Goal: Contribute content

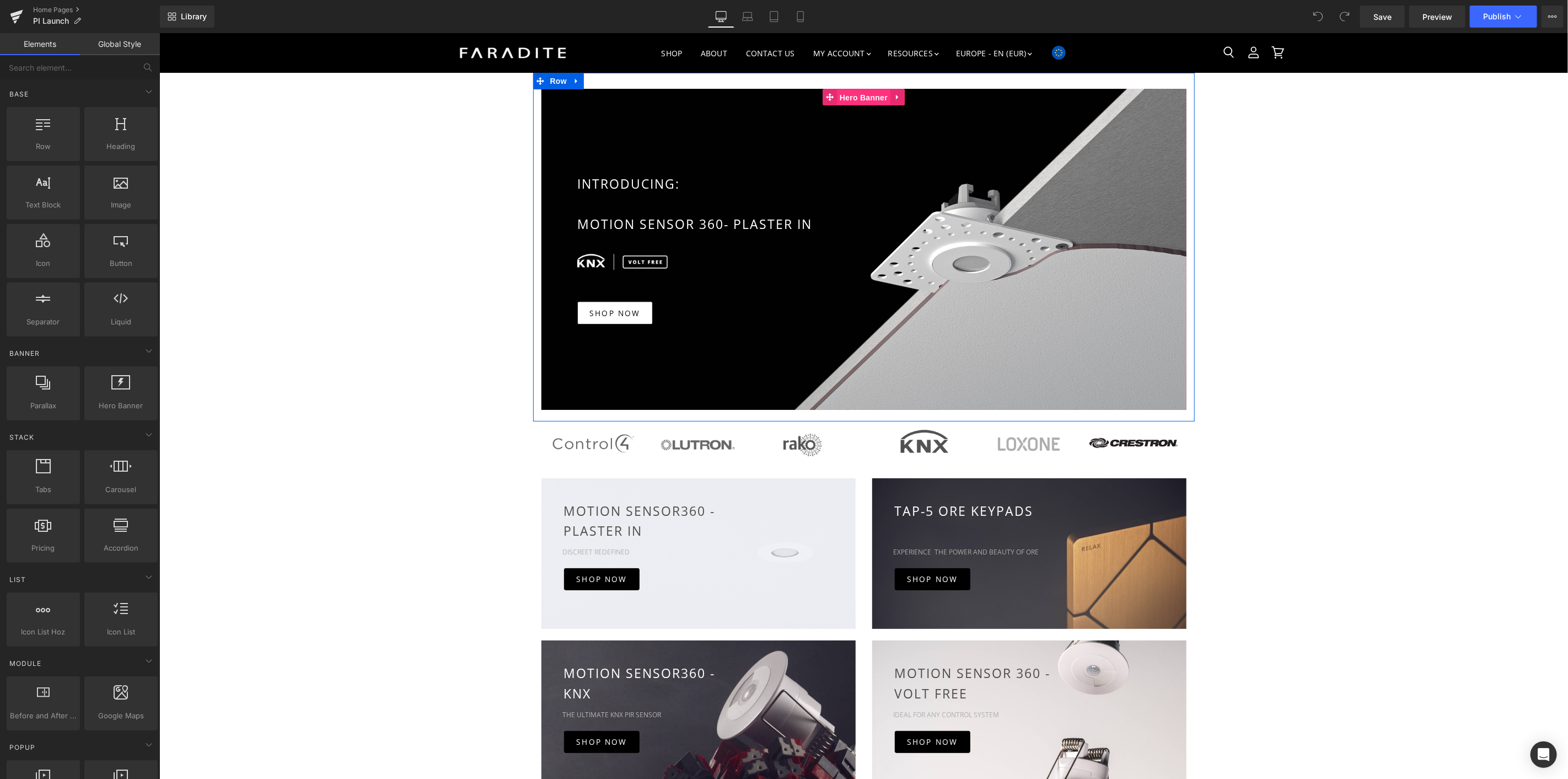
click at [863, 95] on span "Hero Banner" at bounding box center [863, 97] width 54 height 16
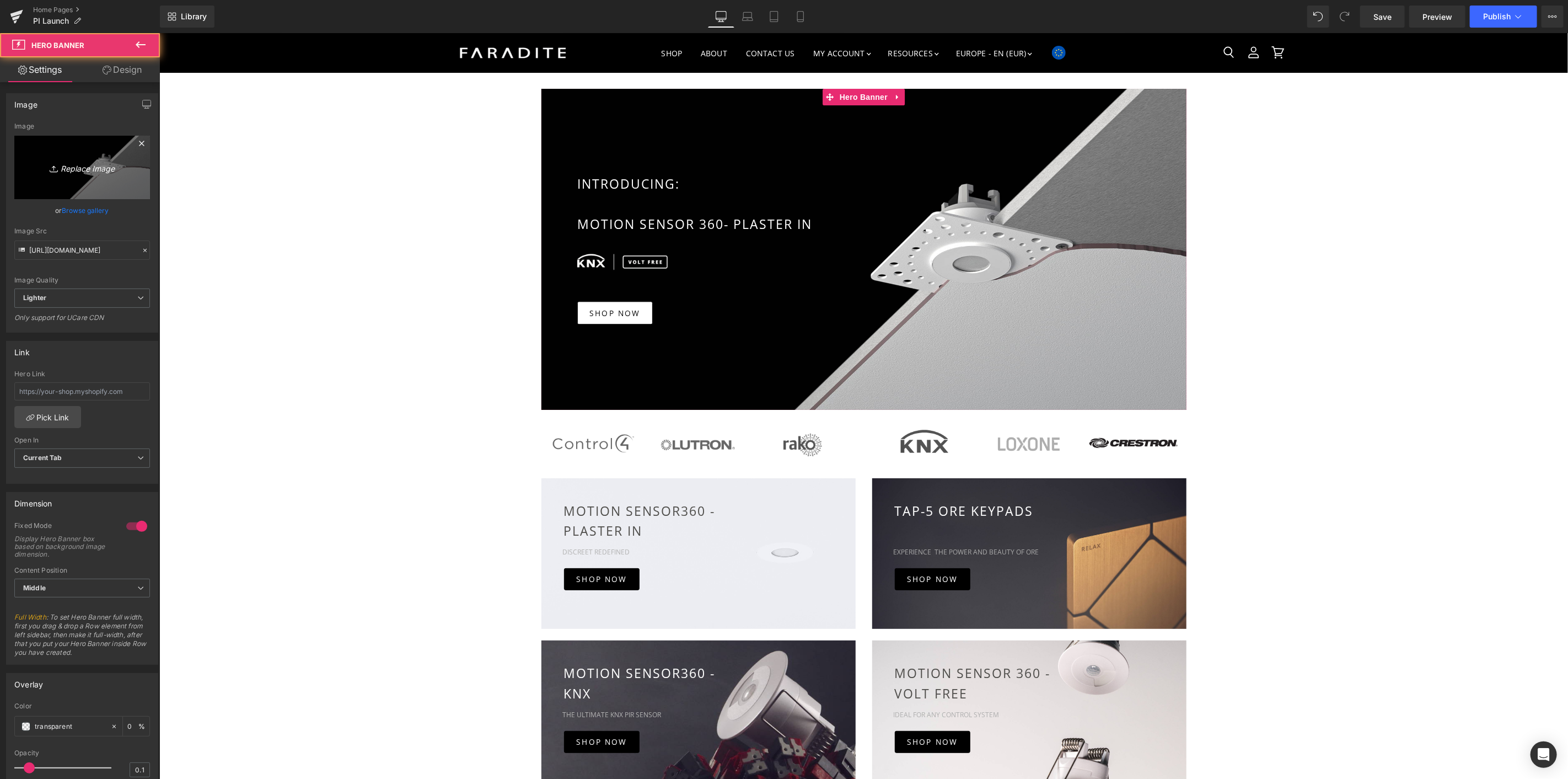
click at [88, 171] on icon "Replace Image" at bounding box center [82, 167] width 88 height 14
type input "C:\fakepath\Website home page header-Edit-7.png"
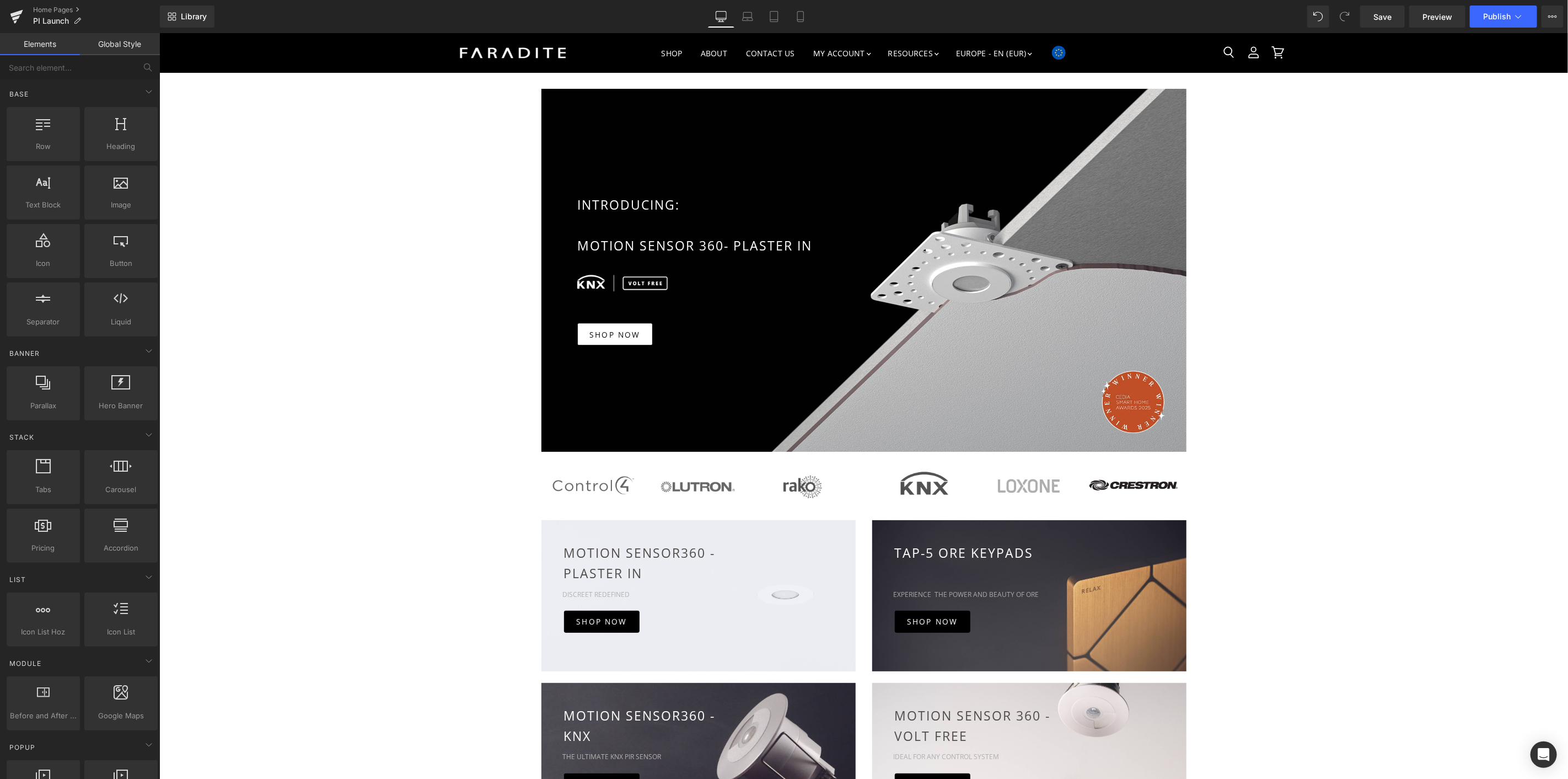
click at [1295, 255] on div "INTRODUCING: MOTION SENSOR 360- PLASTER IN Text Block Image Image SHOP NOW Butt…" at bounding box center [863, 783] width 1409 height 1420
click at [998, 114] on div "Main content" at bounding box center [864, 270] width 645 height 363
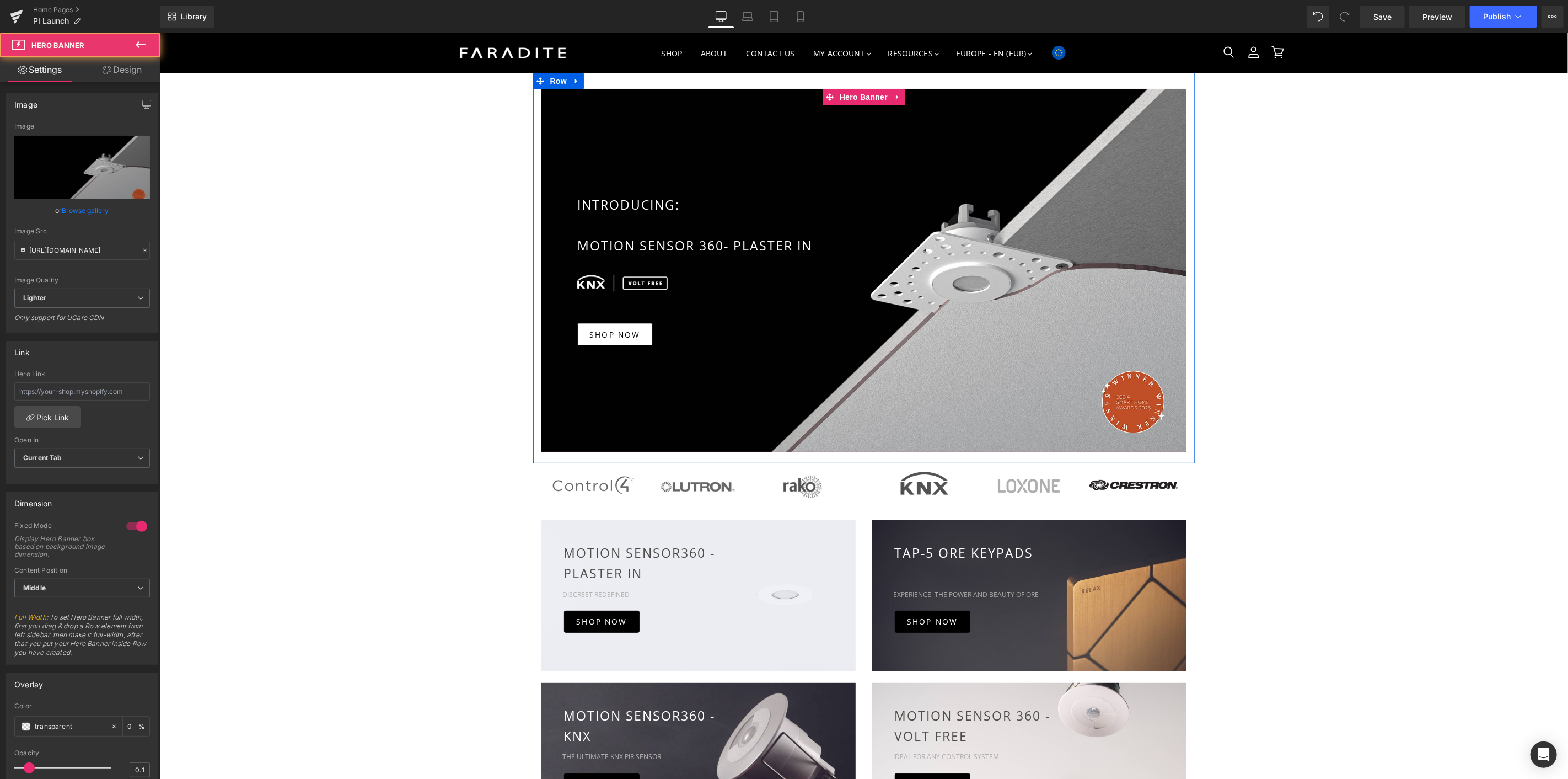
click at [967, 443] on div "Main content" at bounding box center [864, 270] width 645 height 363
click at [1387, 232] on div "INTRODUCING: MOTION SENSOR 360- PLASTER IN Text Block Image Image SHOP NOW Butt…" at bounding box center [863, 783] width 1409 height 1420
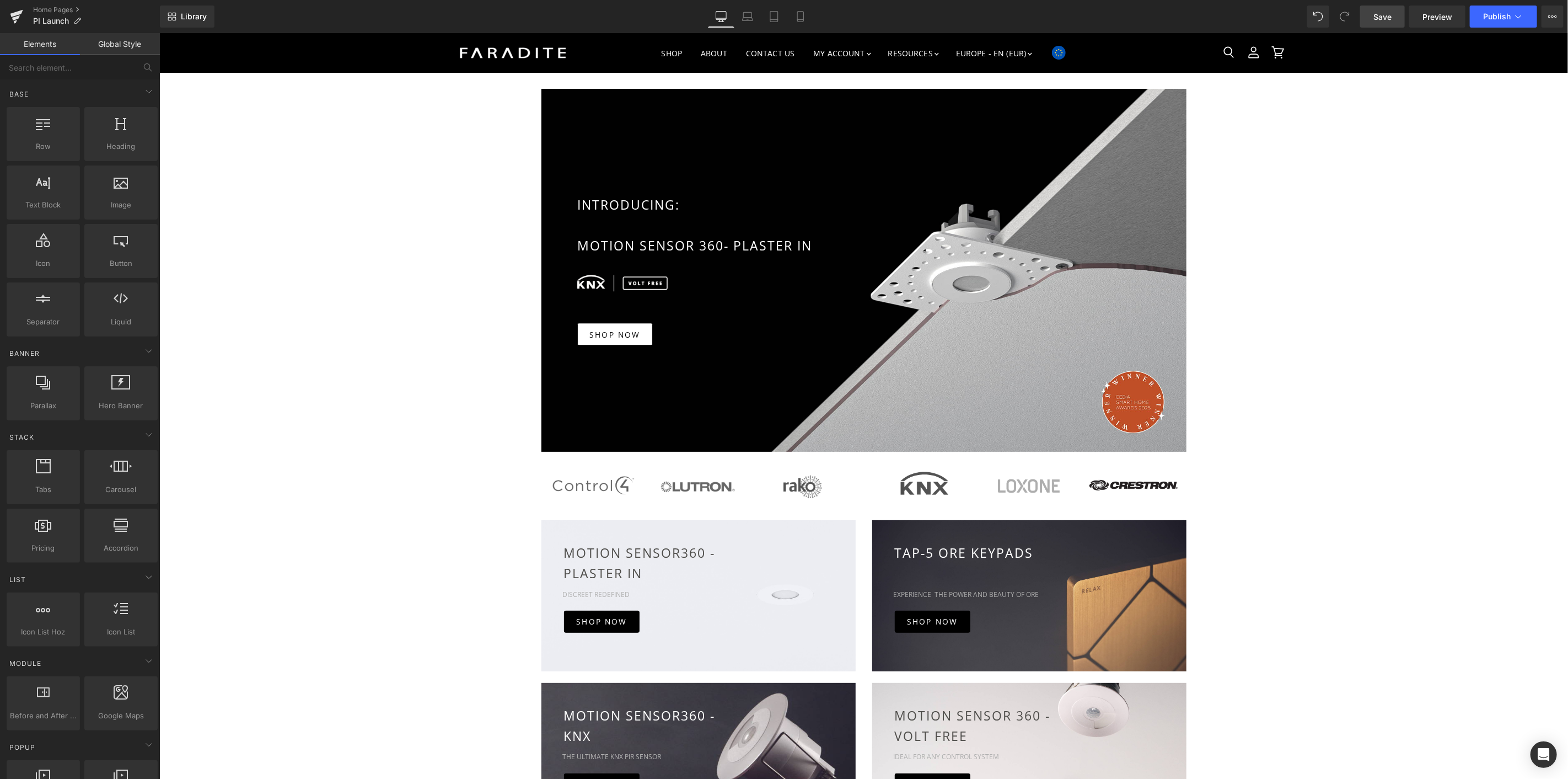
click at [1399, 19] on link "Save" at bounding box center [1382, 16] width 44 height 22
click at [469, 406] on div "INTRODUCING: MOTION SENSOR 360- PLASTER IN Text Block Image Image SHOP NOW Butt…" at bounding box center [863, 783] width 1409 height 1420
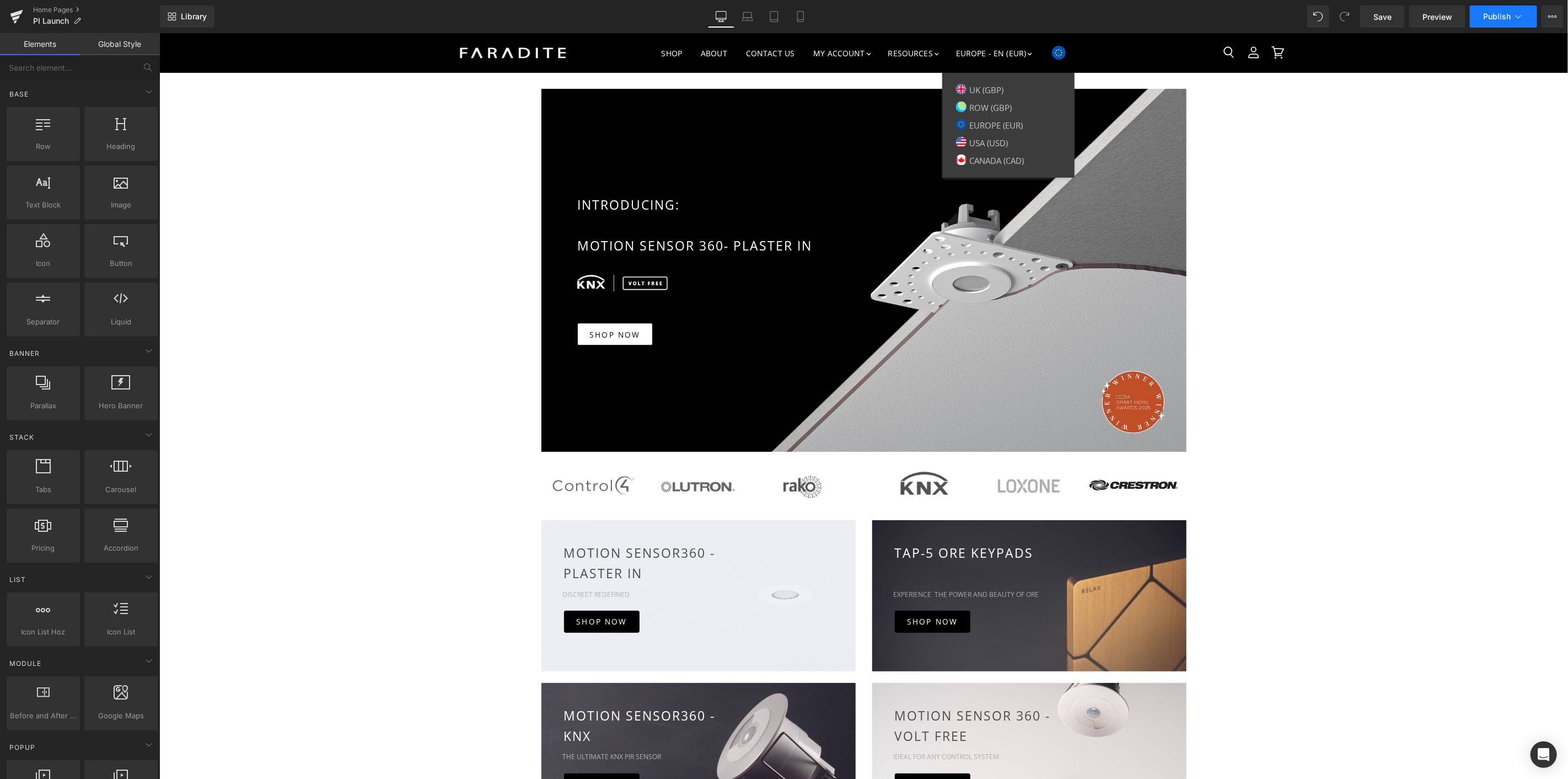
click at [1514, 15] on icon at bounding box center [1518, 16] width 11 height 11
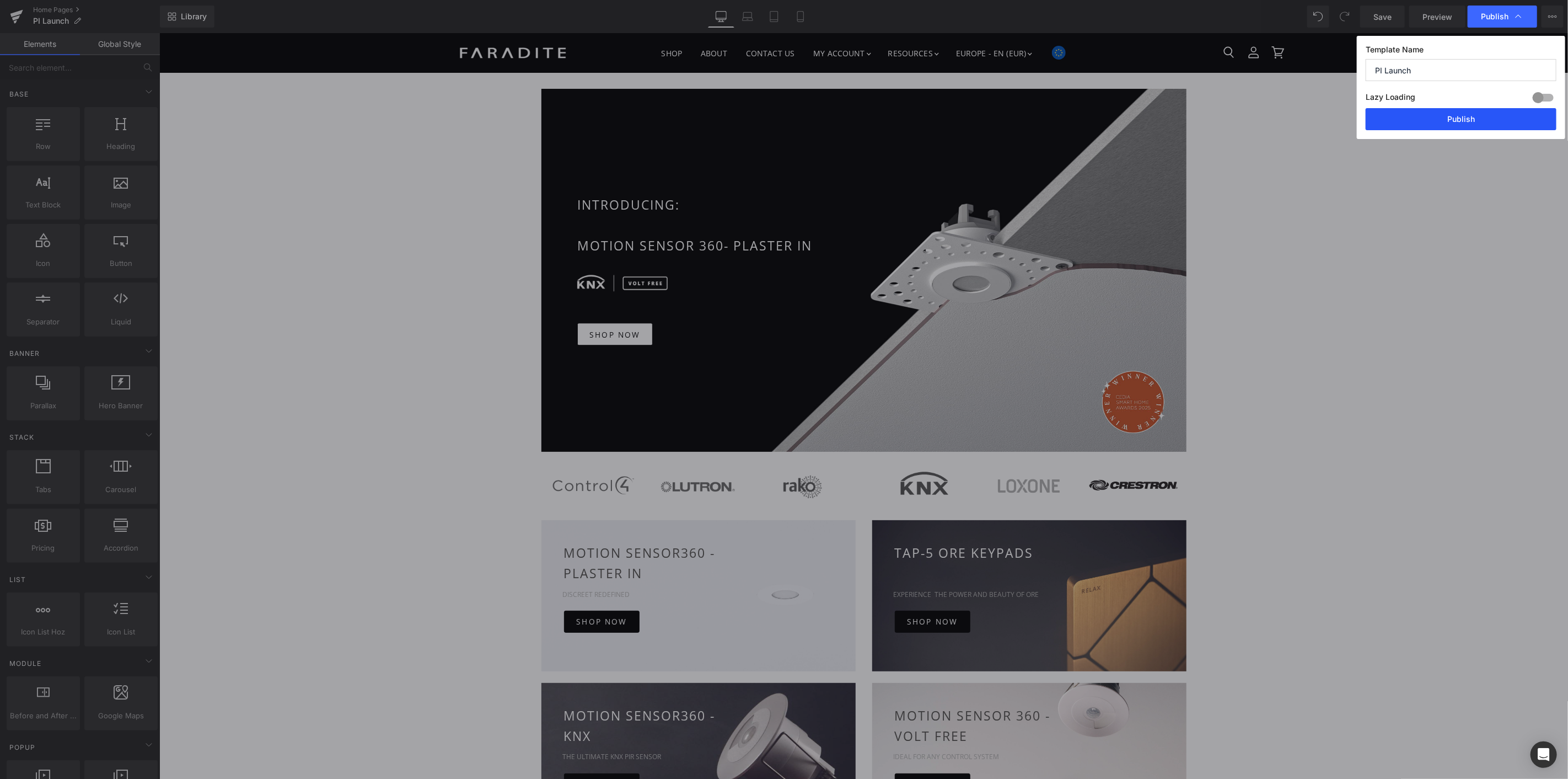
click at [1451, 115] on button "Publish" at bounding box center [1461, 119] width 191 height 22
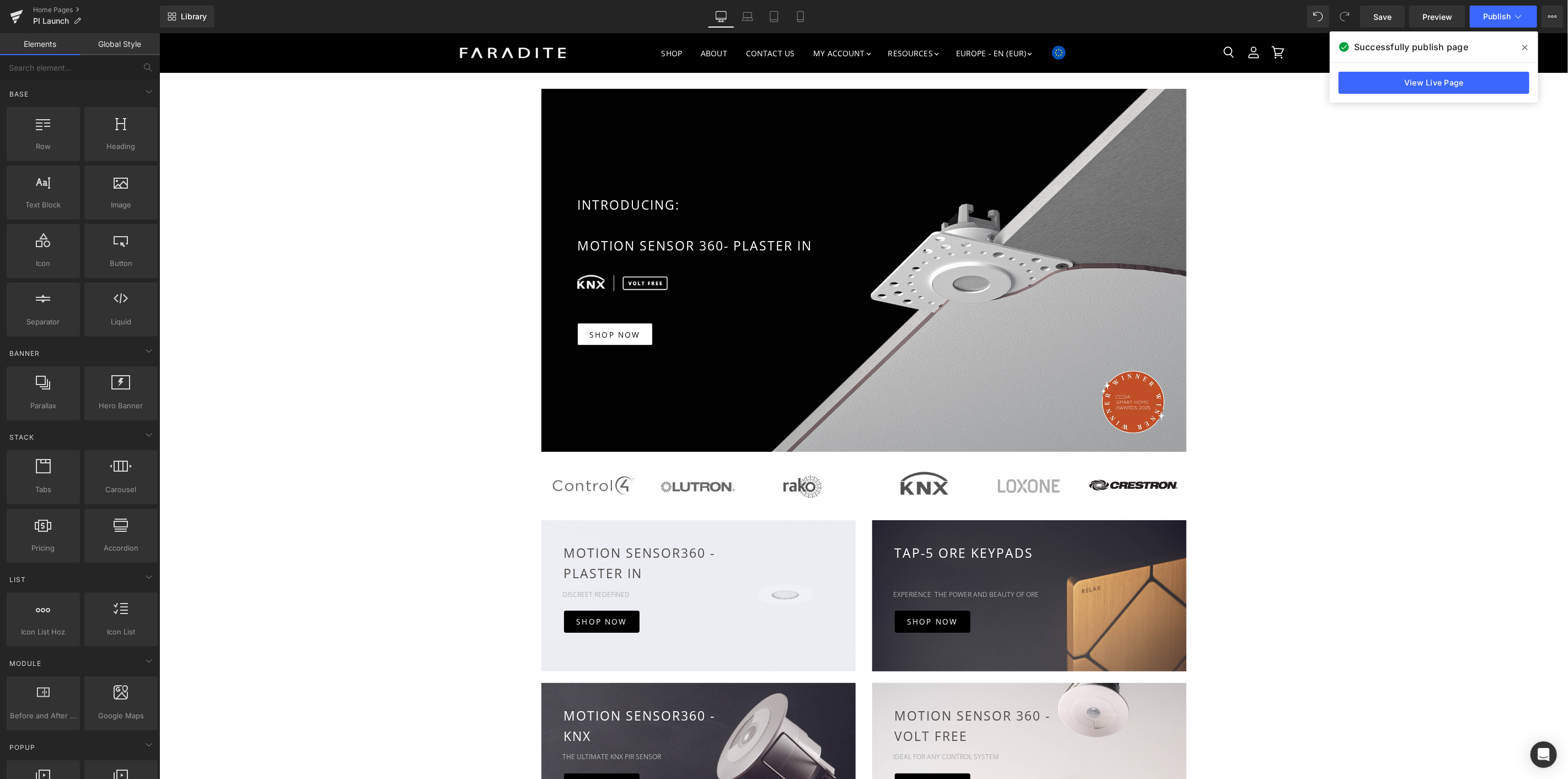
click at [1525, 47] on icon at bounding box center [1525, 48] width 5 height 9
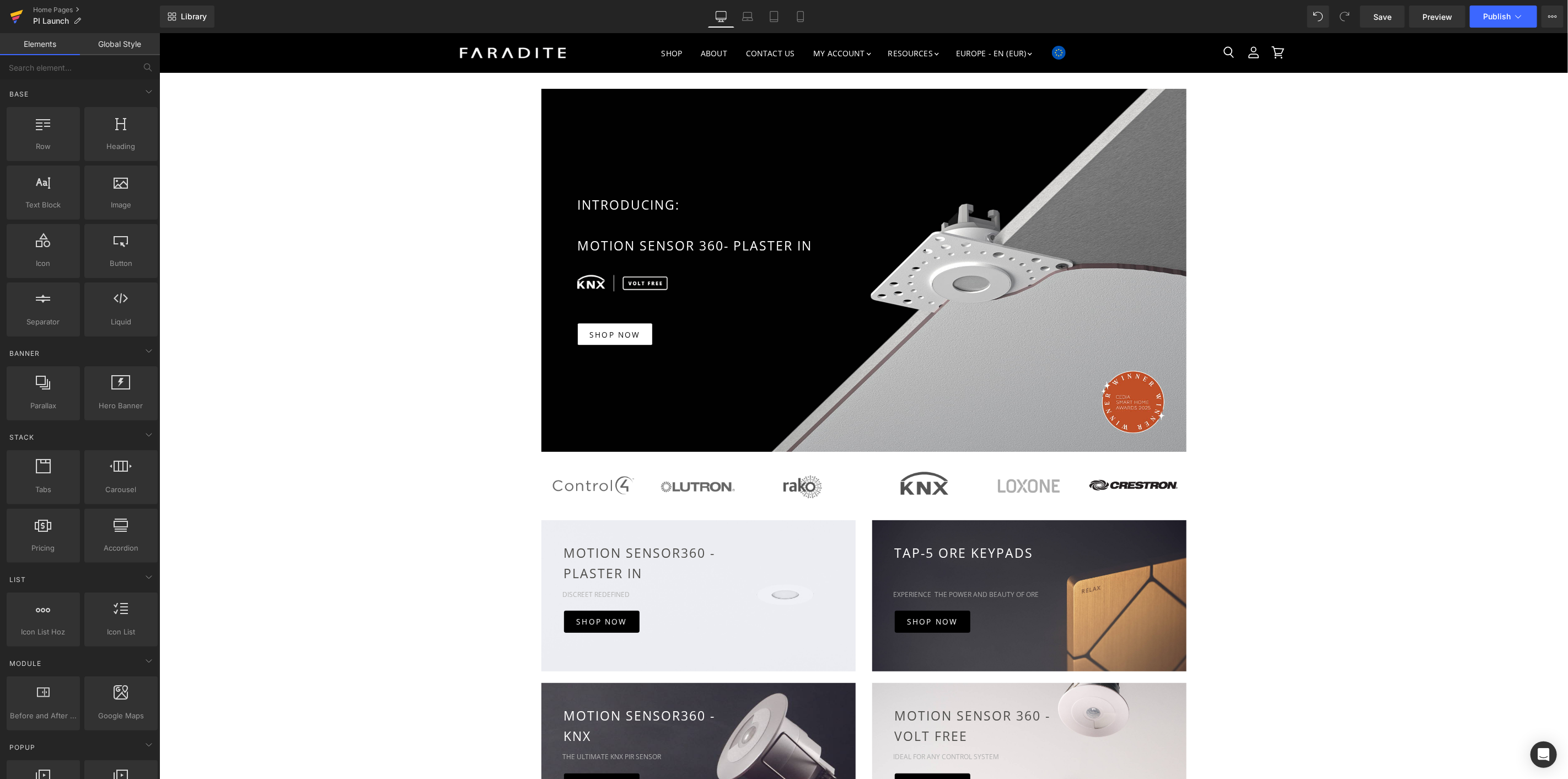
click at [14, 13] on icon at bounding box center [16, 13] width 13 height 7
